Goal: Task Accomplishment & Management: Use online tool/utility

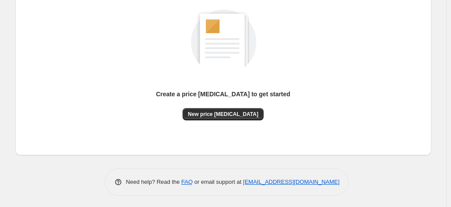
scroll to position [121, 0]
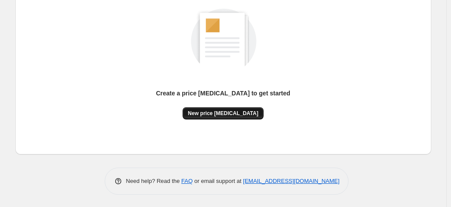
click at [232, 114] on span "New price [MEDICAL_DATA]" at bounding box center [223, 113] width 71 height 7
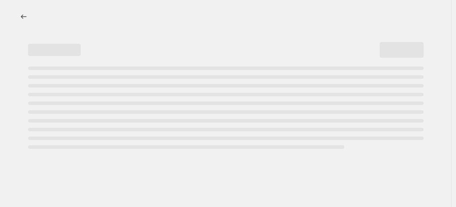
select select "percentage"
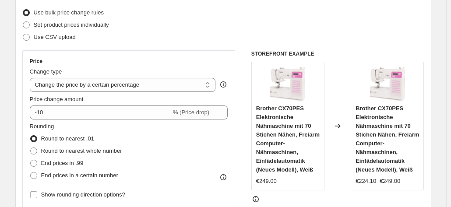
scroll to position [175, 0]
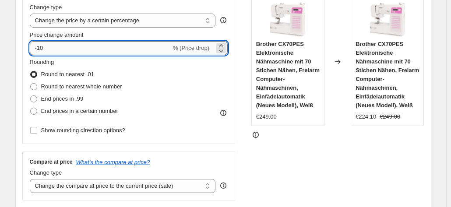
click at [86, 52] on input "-10" at bounding box center [101, 48] width 142 height 14
type input "-1"
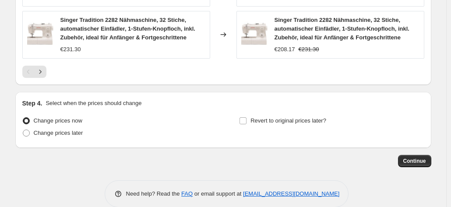
scroll to position [713, 0]
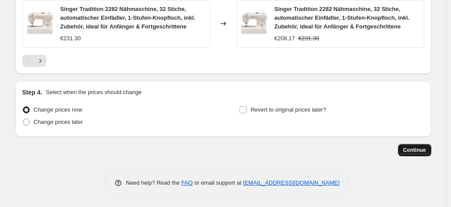
type input "-30"
click at [426, 147] on span "Continue" at bounding box center [415, 150] width 23 height 7
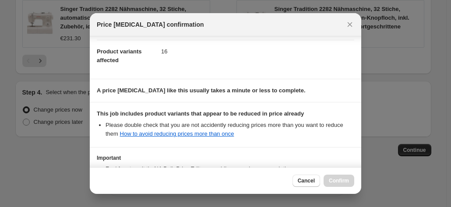
scroll to position [160, 0]
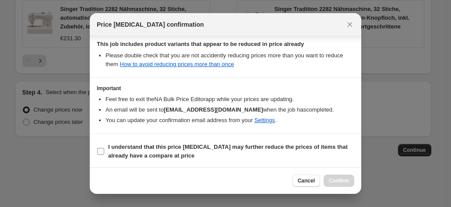
click at [276, 148] on b "I understand that this price [MEDICAL_DATA] may further reduce the prices of it…" at bounding box center [228, 151] width 240 height 15
click at [104, 148] on input "I understand that this price [MEDICAL_DATA] may further reduce the prices of it…" at bounding box center [100, 151] width 7 height 7
checkbox input "true"
click at [344, 181] on span "Confirm" at bounding box center [339, 180] width 20 height 7
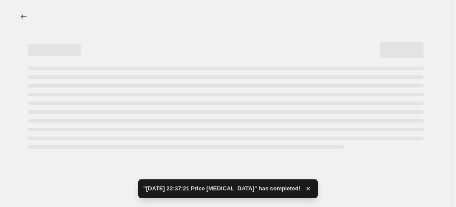
select select "percentage"
